Goal: Task Accomplishment & Management: Use online tool/utility

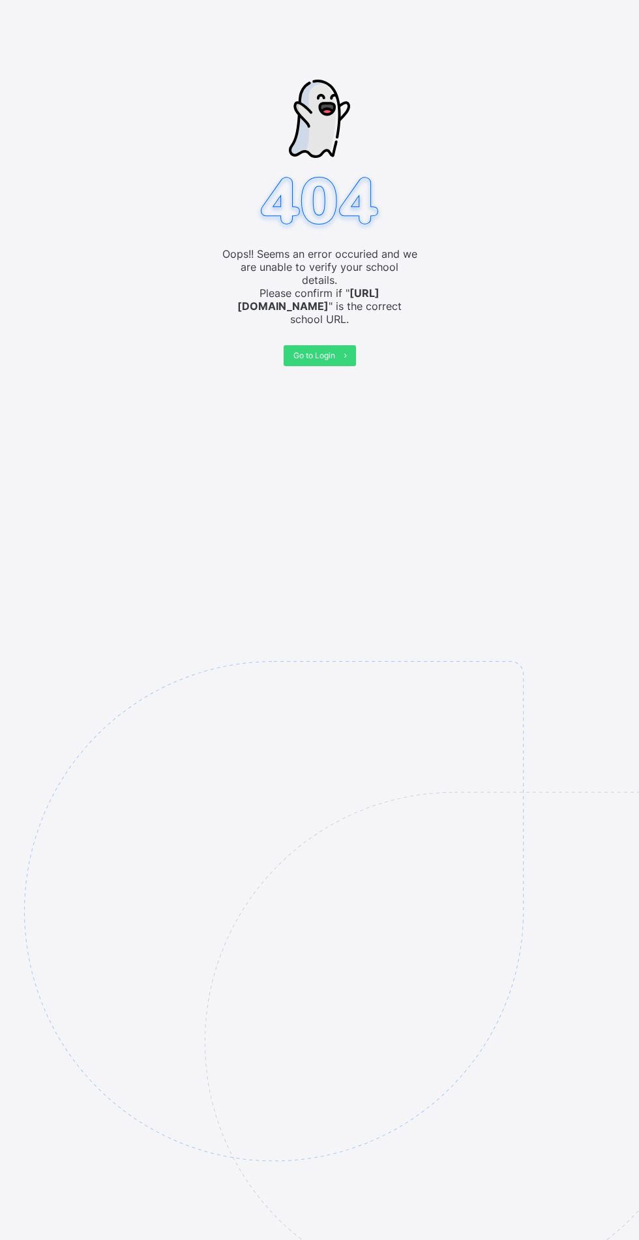
click at [345, 351] on icon at bounding box center [346, 355] width 10 height 8
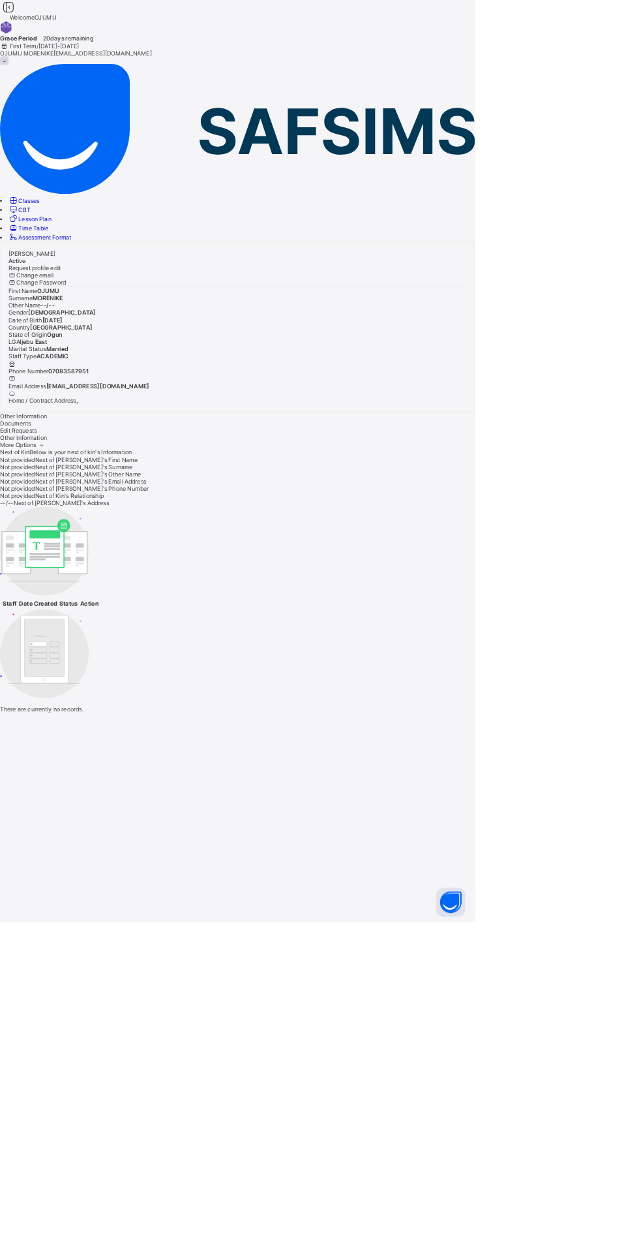
click at [54, 265] on link "Classes" at bounding box center [32, 270] width 42 height 10
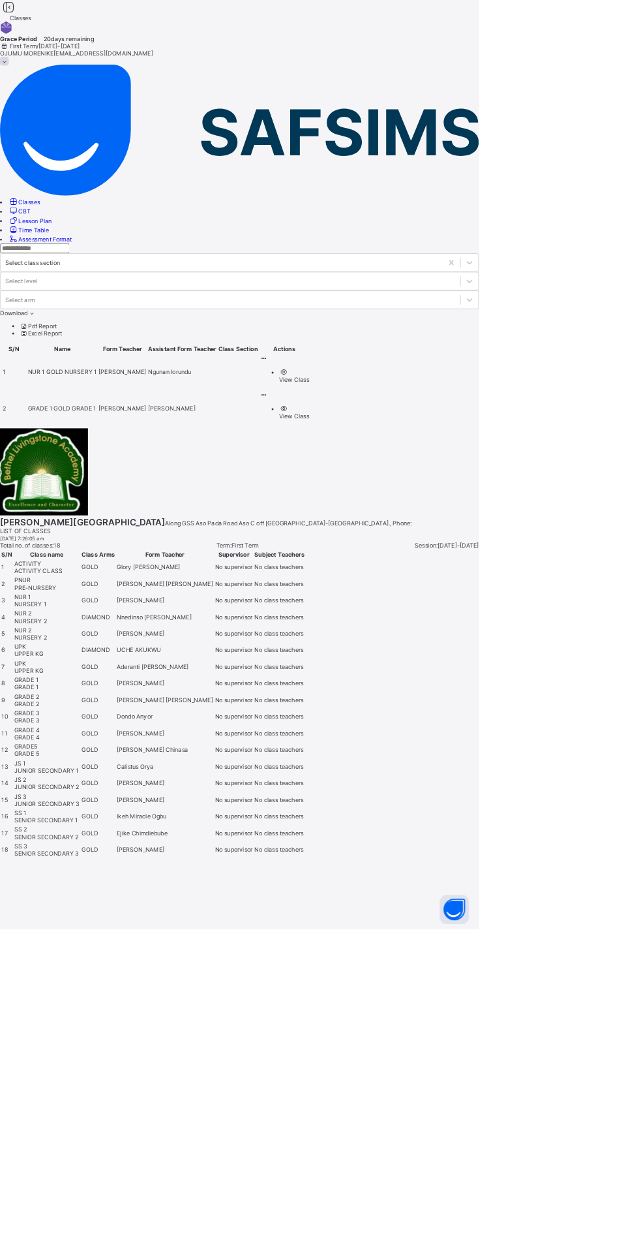
click at [358, 522] on icon at bounding box center [351, 527] width 11 height 10
click at [413, 551] on div "View Class" at bounding box center [393, 556] width 40 height 10
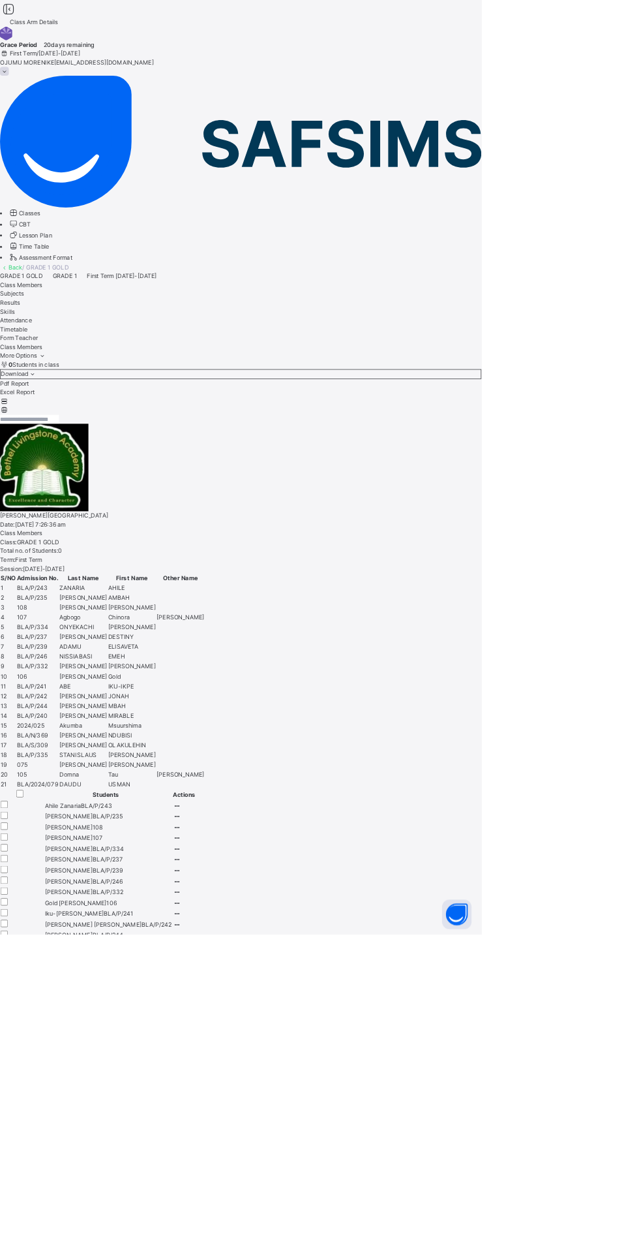
click at [12, 89] on span at bounding box center [6, 95] width 12 height 12
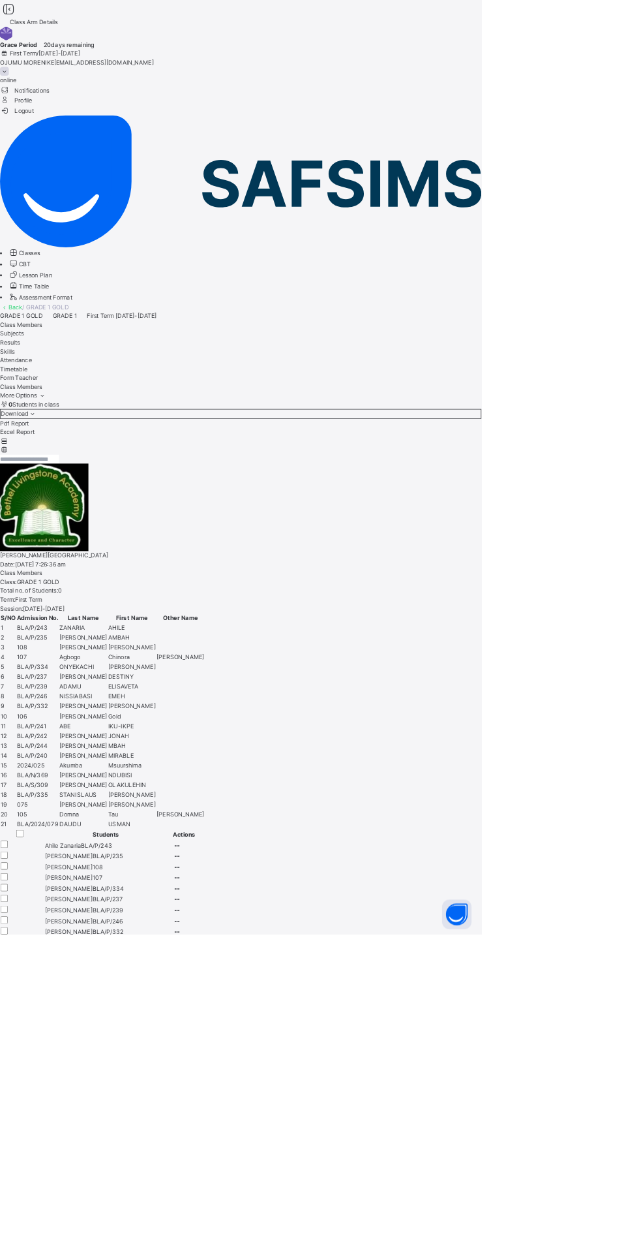
click at [45, 145] on span "Logout" at bounding box center [22, 147] width 45 height 14
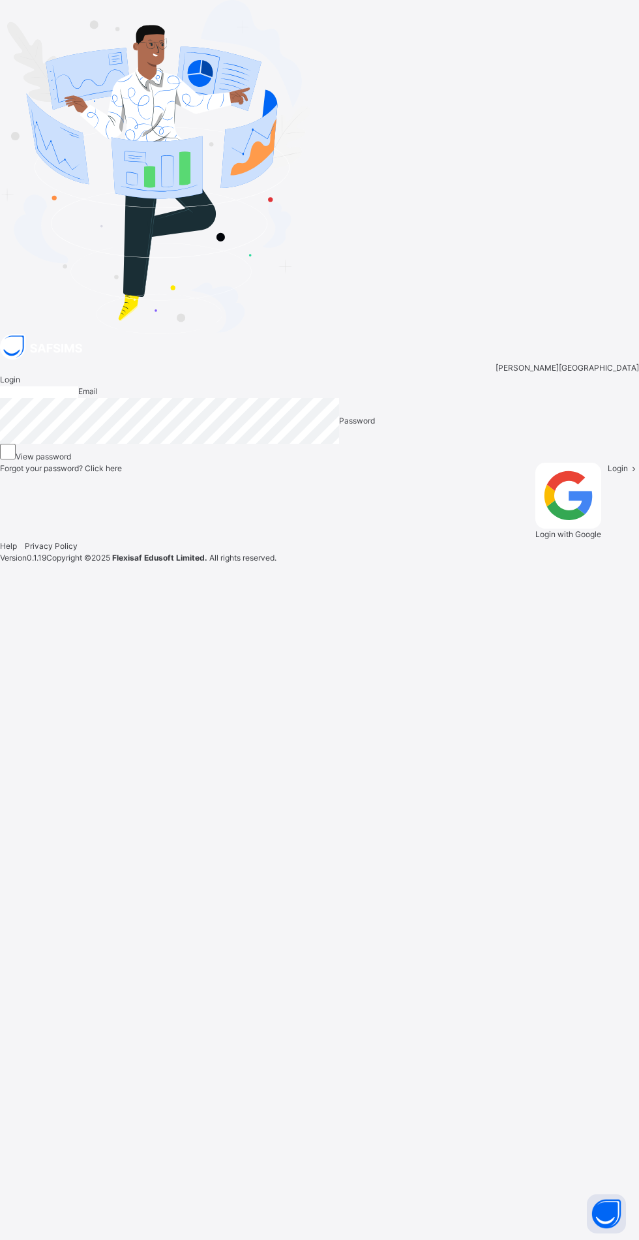
click at [78, 398] on input "email" at bounding box center [39, 392] width 78 height 12
type input "**********"
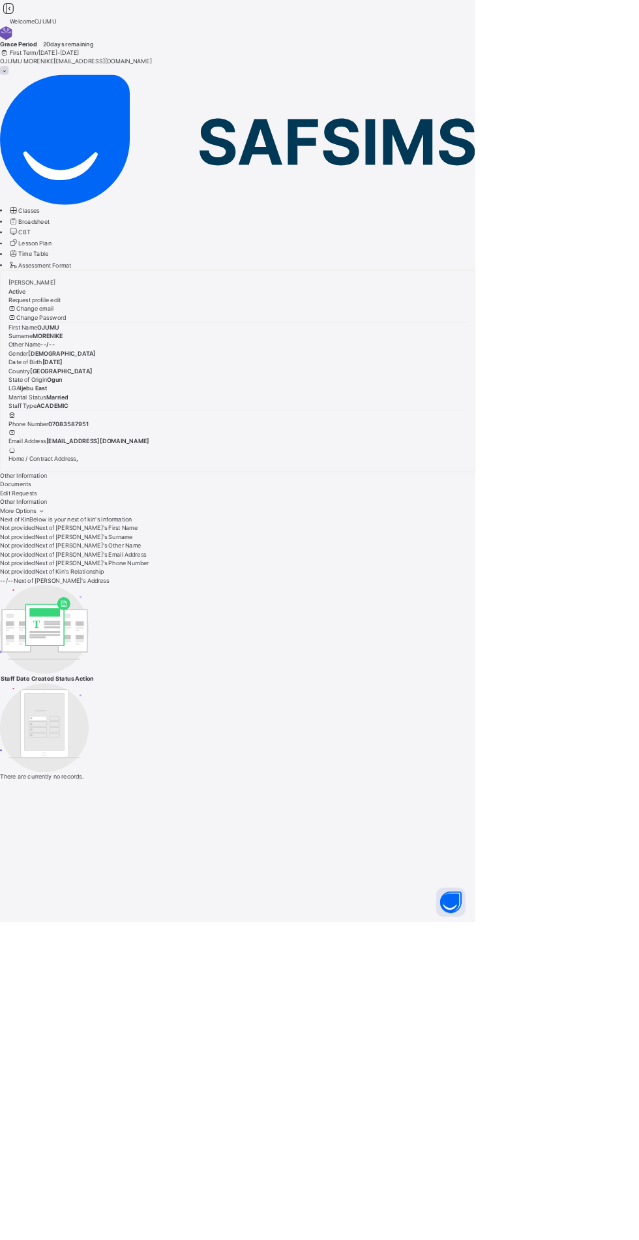
click at [54, 278] on span "Classes" at bounding box center [39, 283] width 29 height 10
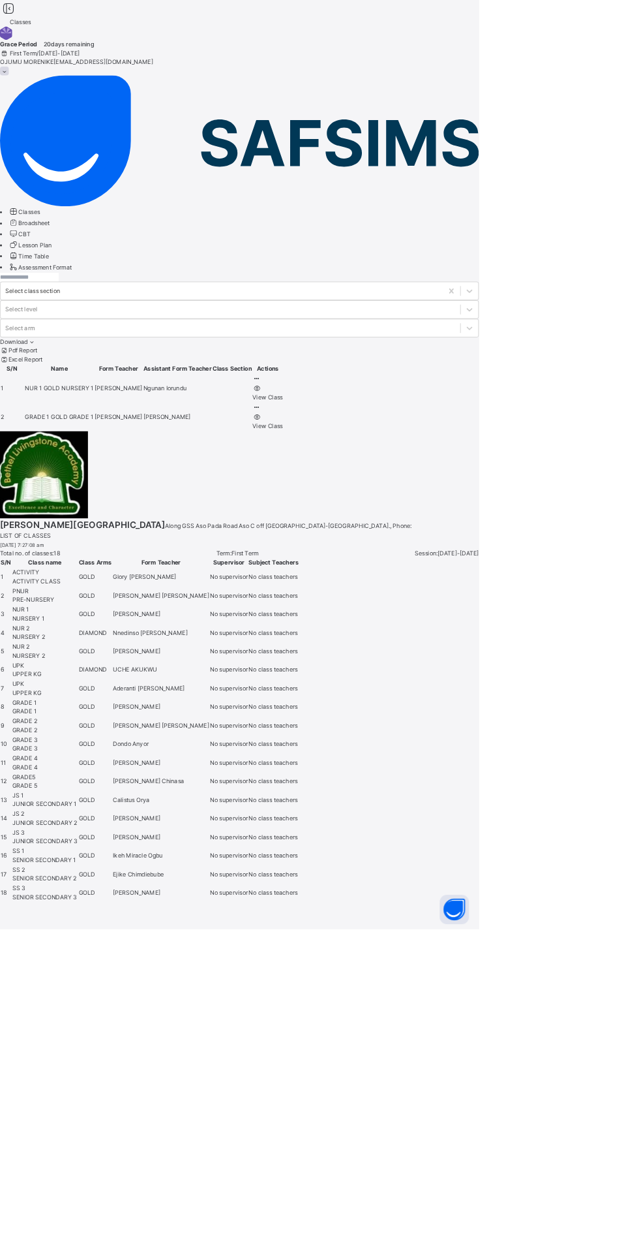
click at [348, 538] on icon at bounding box center [342, 543] width 11 height 10
click at [378, 549] on li "View Class" at bounding box center [357, 561] width 40 height 25
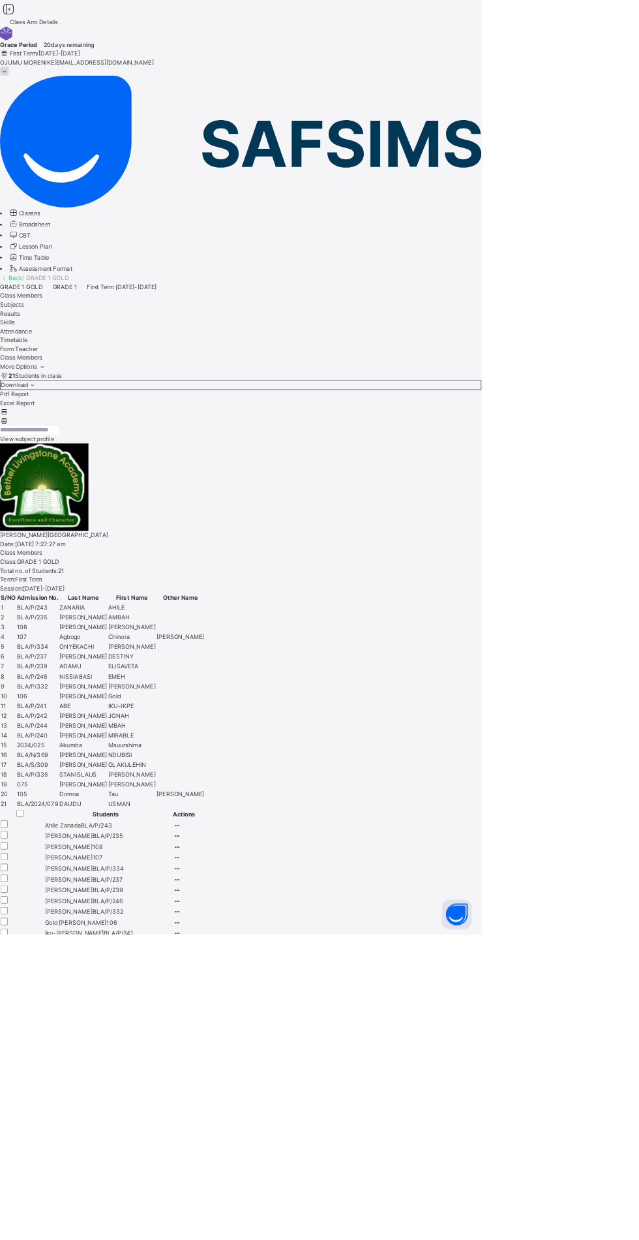
click at [32, 399] on span "Subjects" at bounding box center [16, 404] width 32 height 10
